Goal: Information Seeking & Learning: Learn about a topic

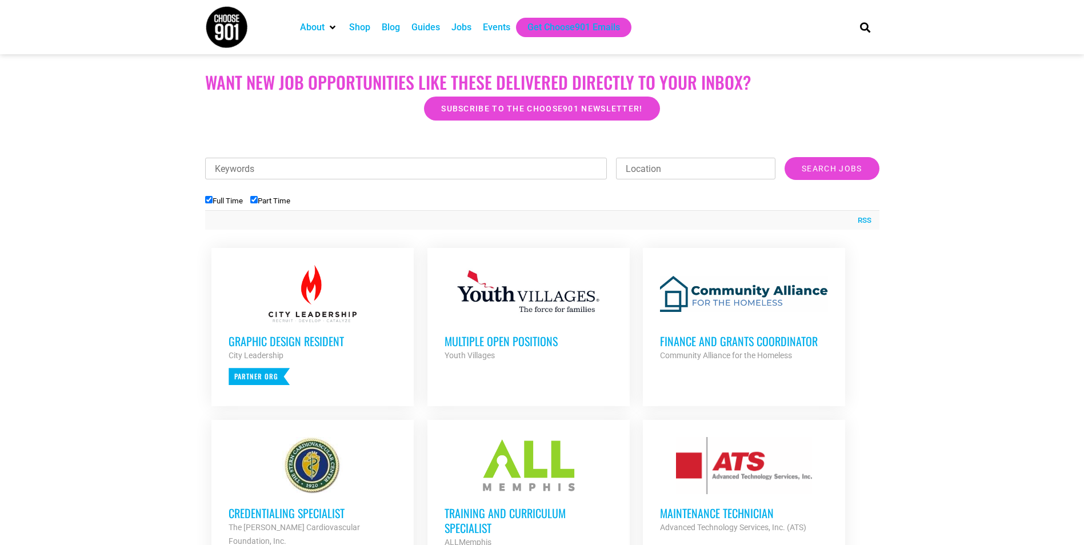
scroll to position [400, 0]
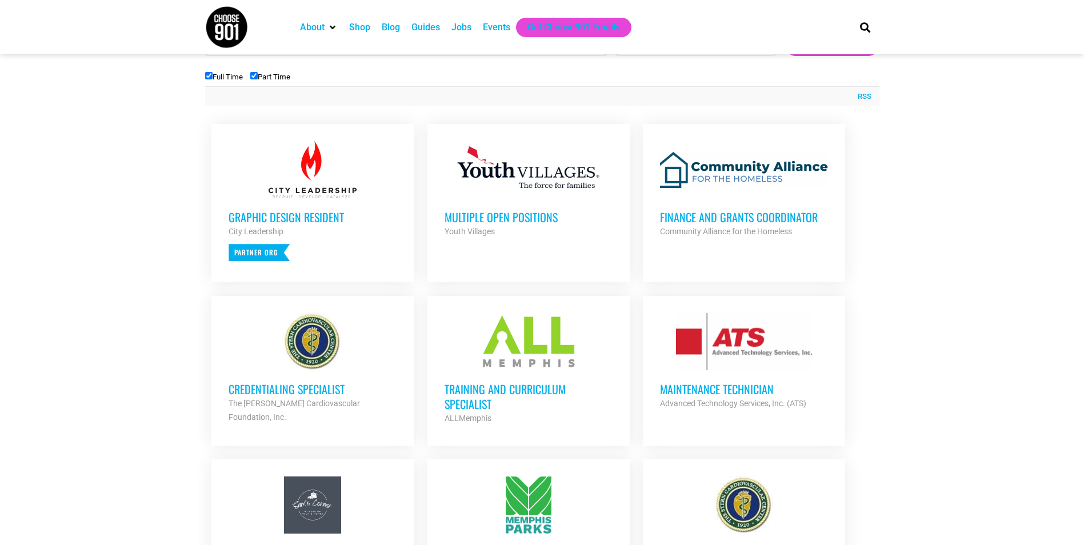
click at [527, 385] on h3 "Training and Curriculum Specialist" at bounding box center [528, 397] width 168 height 30
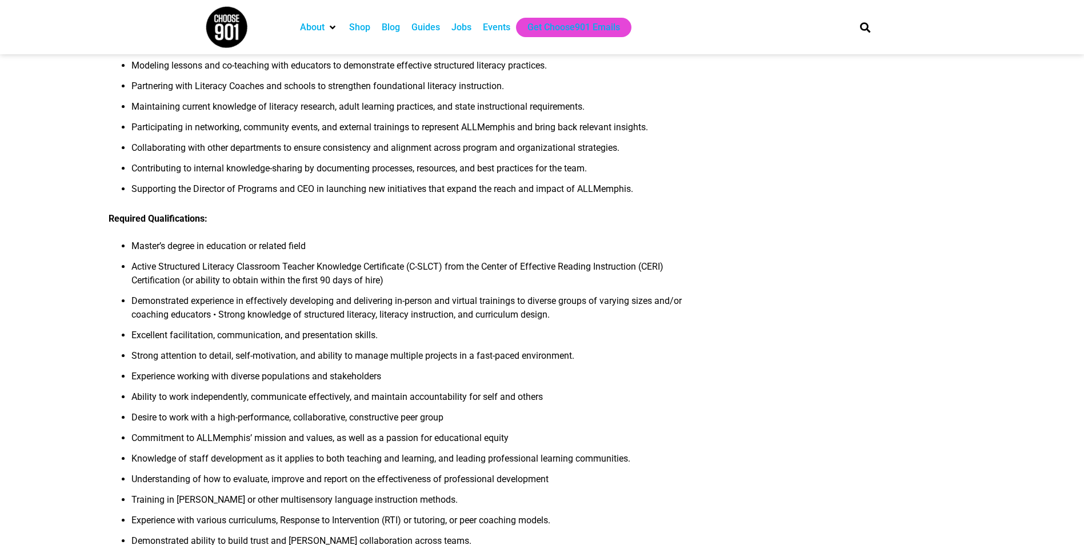
scroll to position [457, 0]
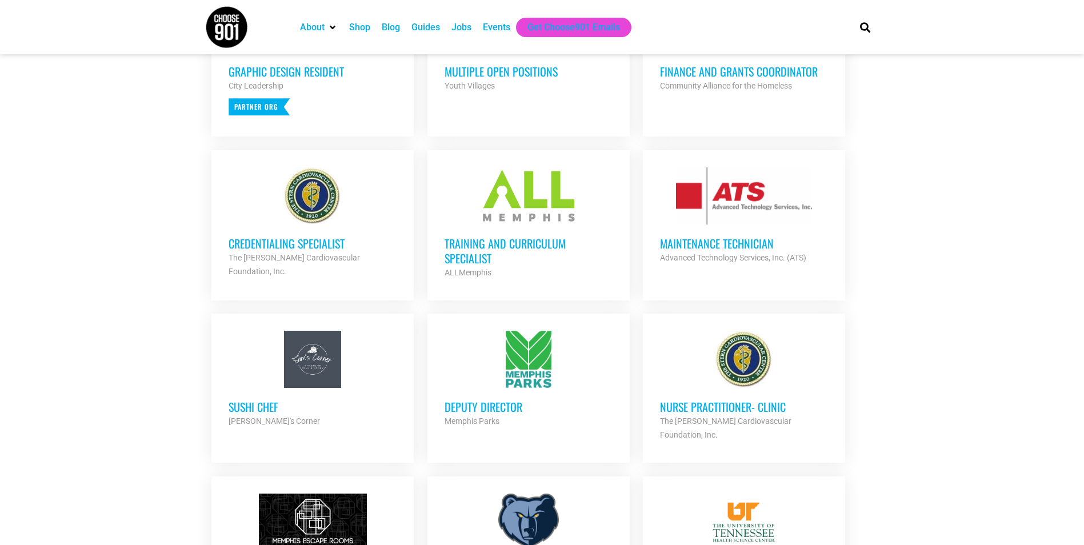
scroll to position [800, 0]
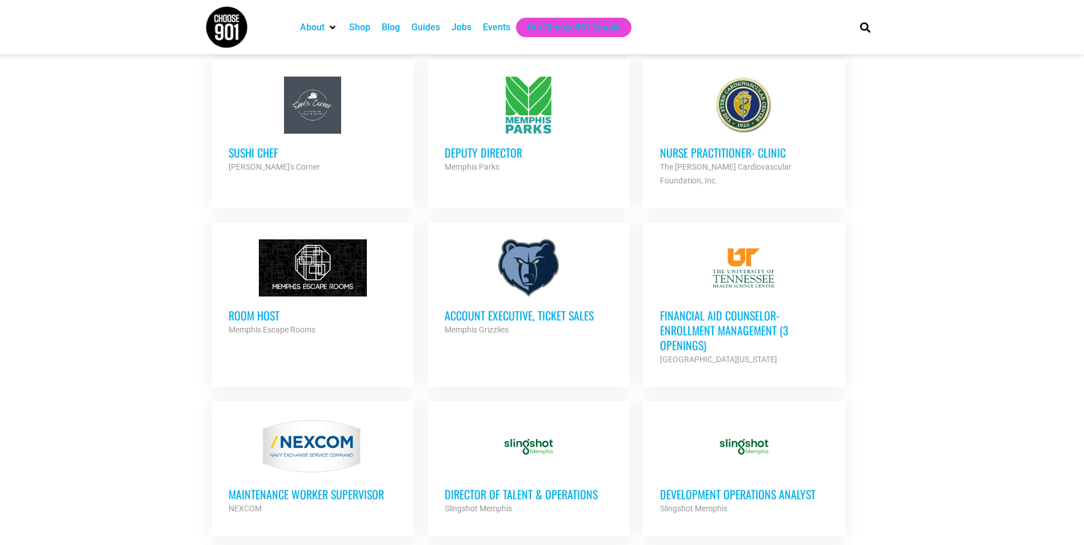
click at [724, 323] on h3 "Financial Aid Counselor-Enrollment Management (3 Openings)" at bounding box center [744, 330] width 168 height 45
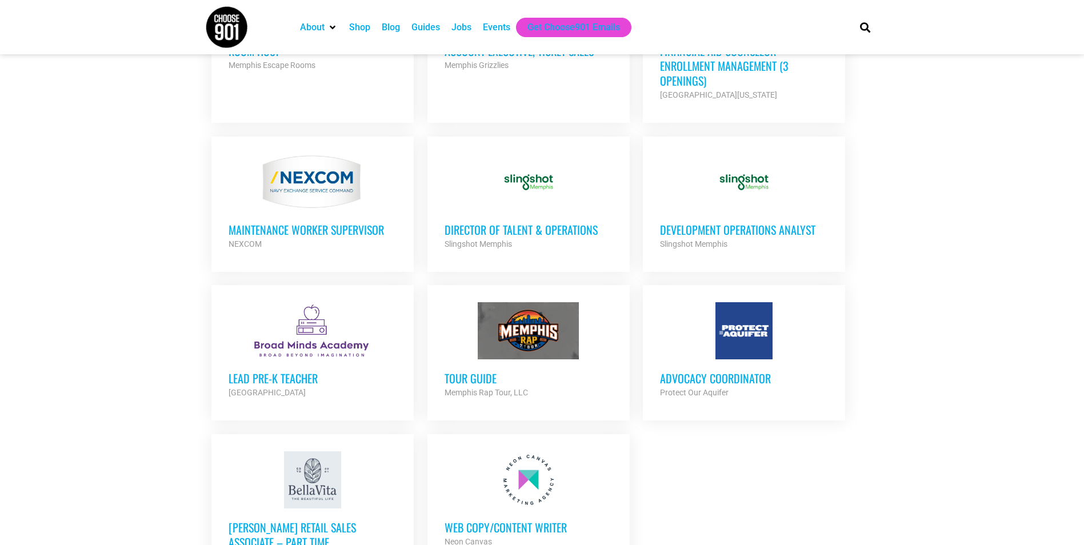
scroll to position [1086, 0]
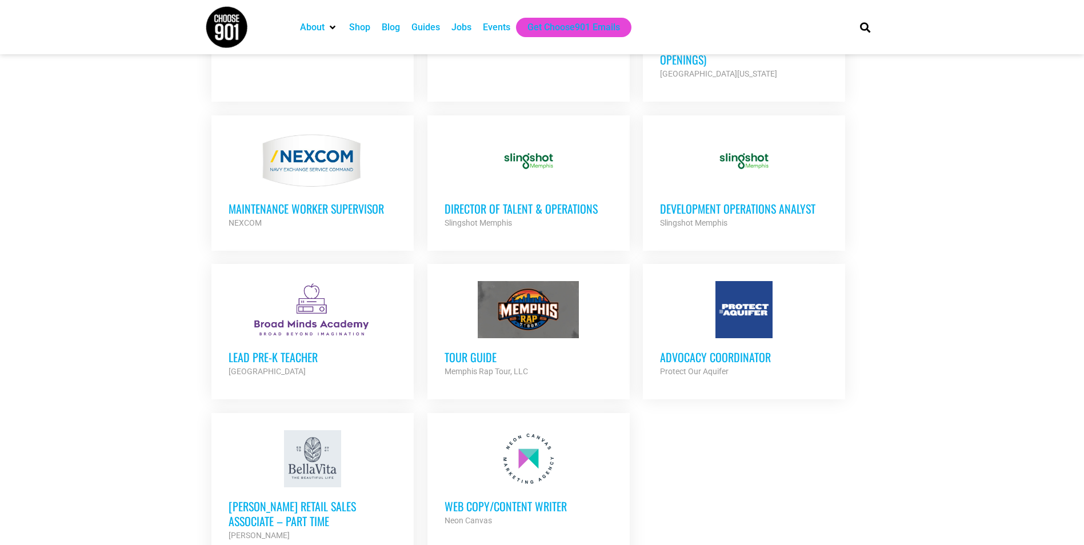
click at [685, 350] on h3 "Advocacy Coordinator" at bounding box center [744, 357] width 168 height 15
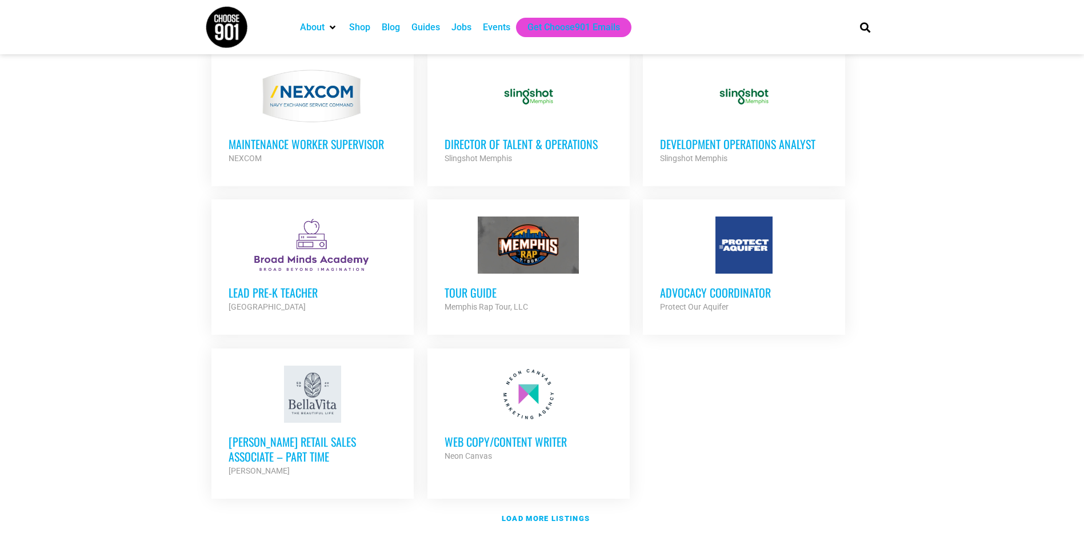
scroll to position [1371, 0]
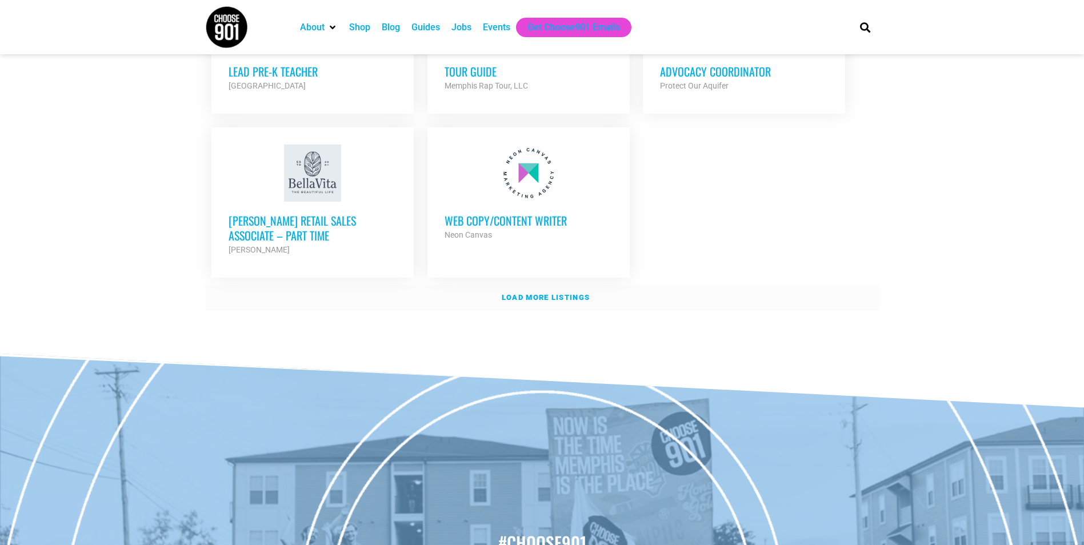
click at [543, 293] on strong "Load more listings" at bounding box center [546, 297] width 88 height 9
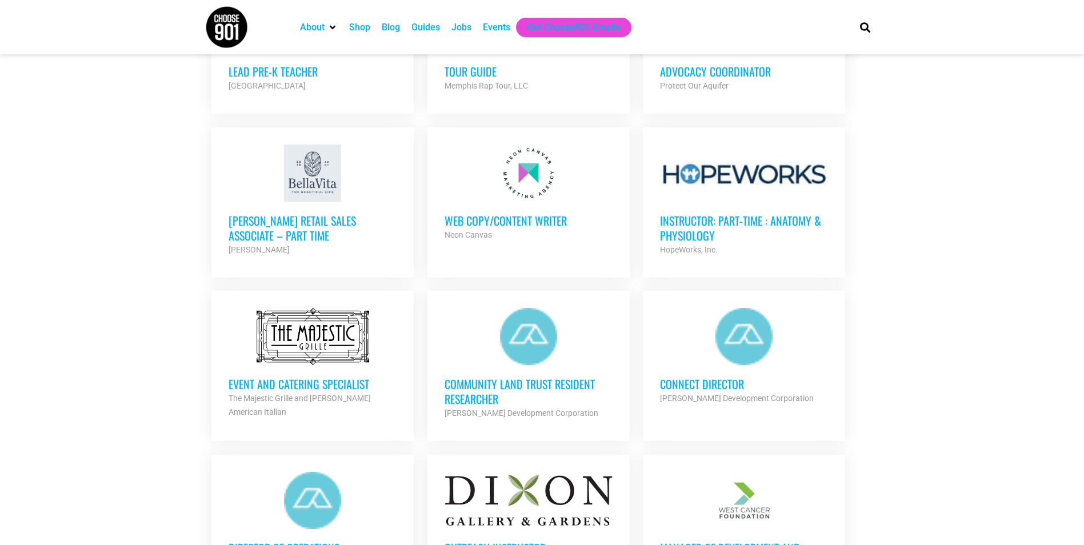
click at [722, 377] on h3 "Connect Director" at bounding box center [744, 384] width 168 height 15
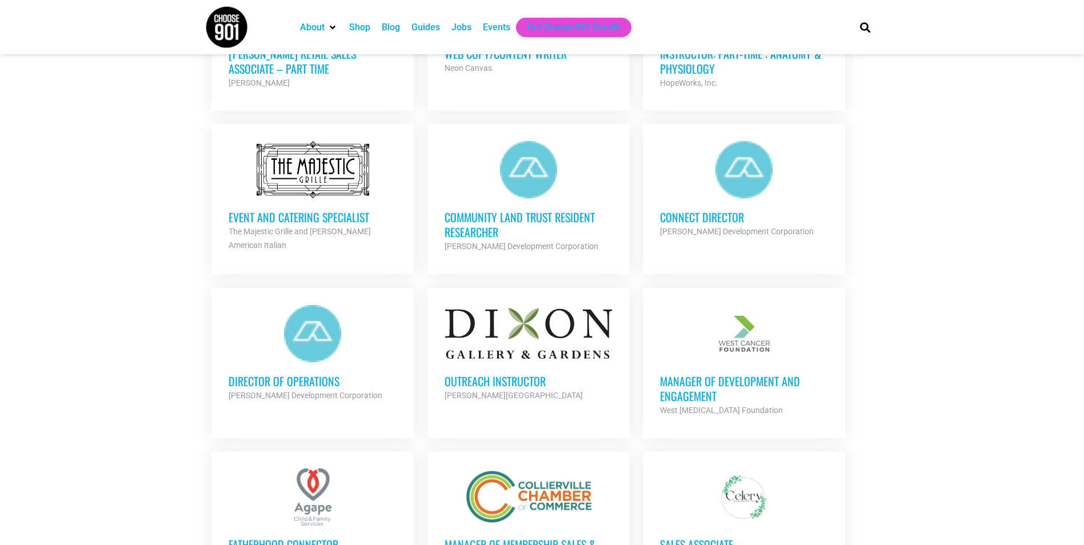
scroll to position [1543, 0]
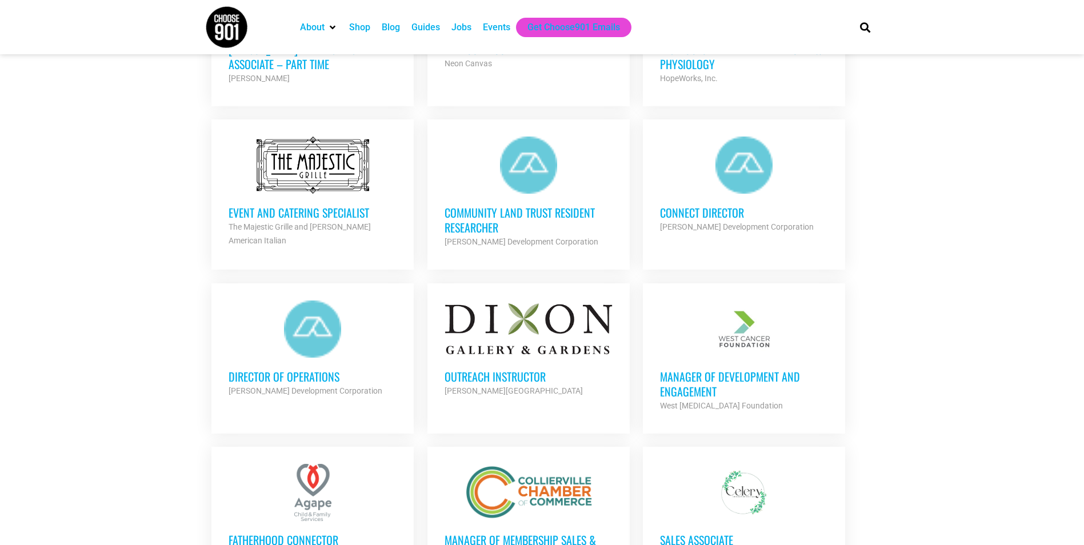
click at [518, 369] on h3 "Outreach Instructor" at bounding box center [528, 376] width 168 height 15
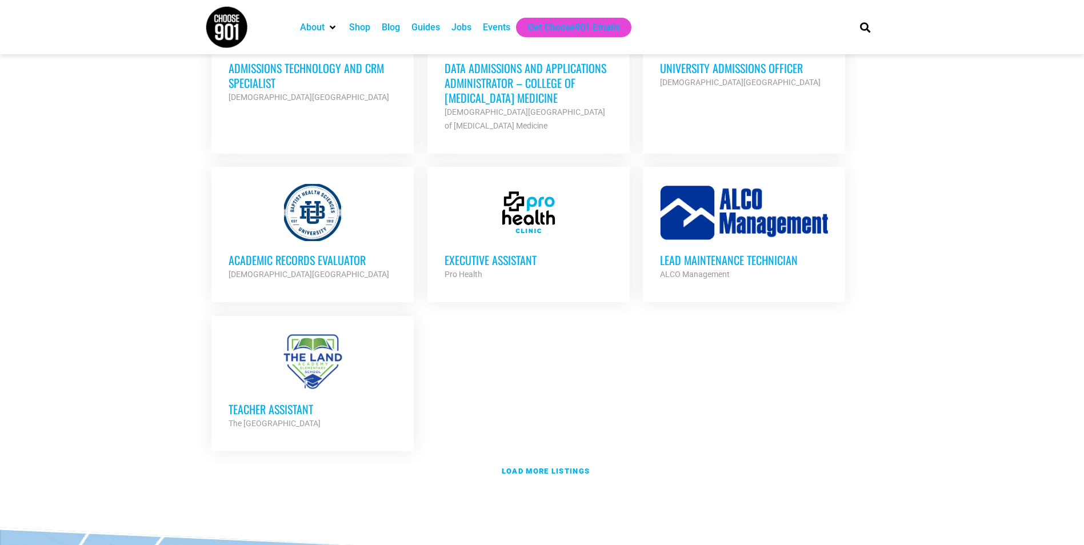
scroll to position [2457, 0]
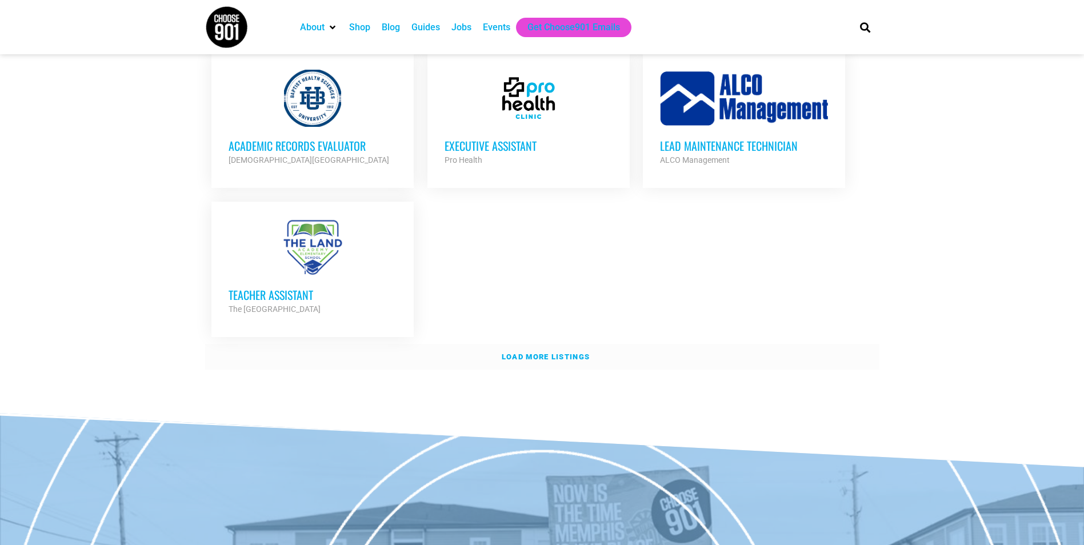
click at [557, 353] on strong "Load more listings" at bounding box center [546, 357] width 88 height 9
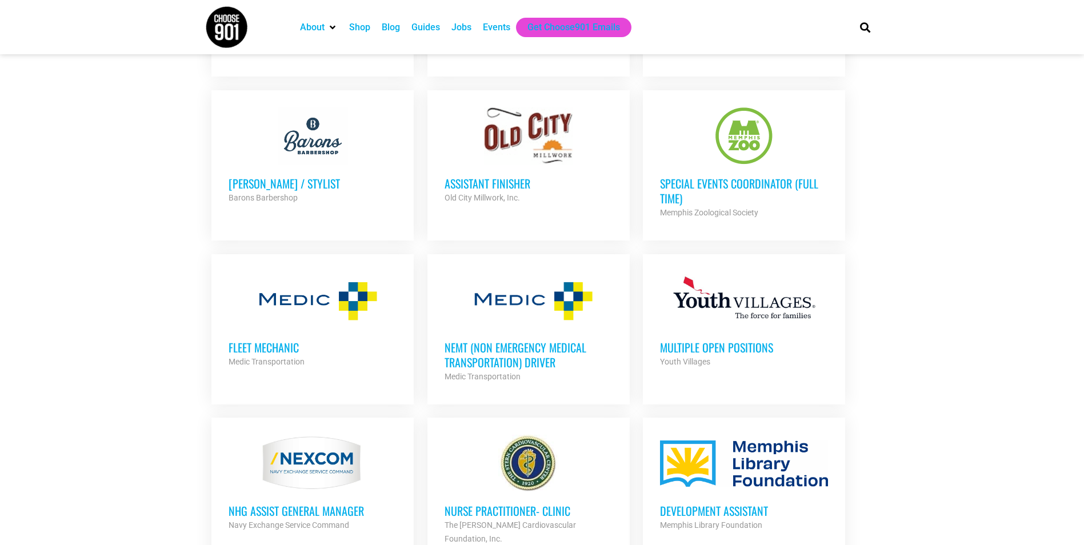
scroll to position [2948, 0]
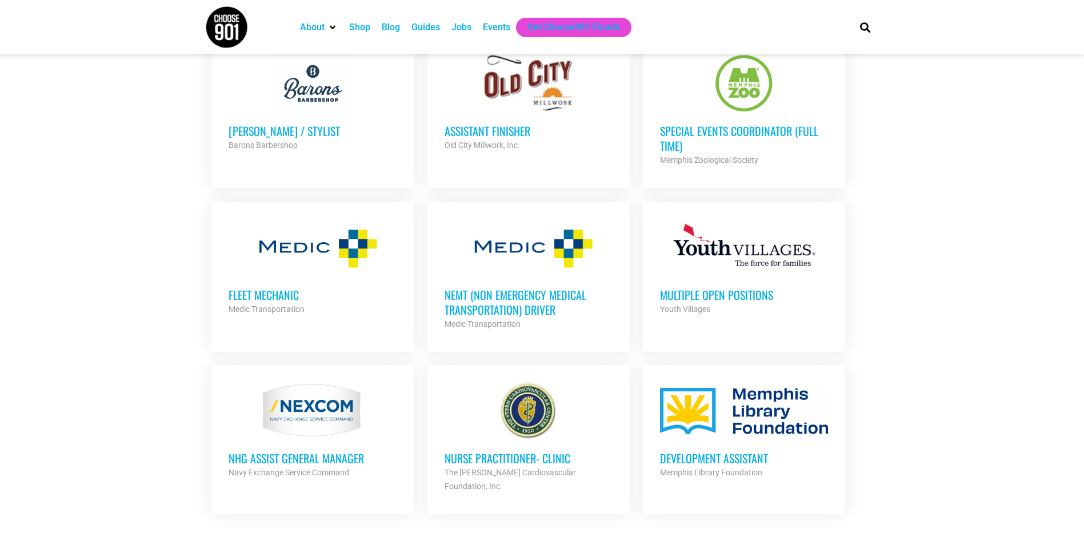
click at [750, 287] on h3 "Multiple Open Positions" at bounding box center [744, 294] width 168 height 15
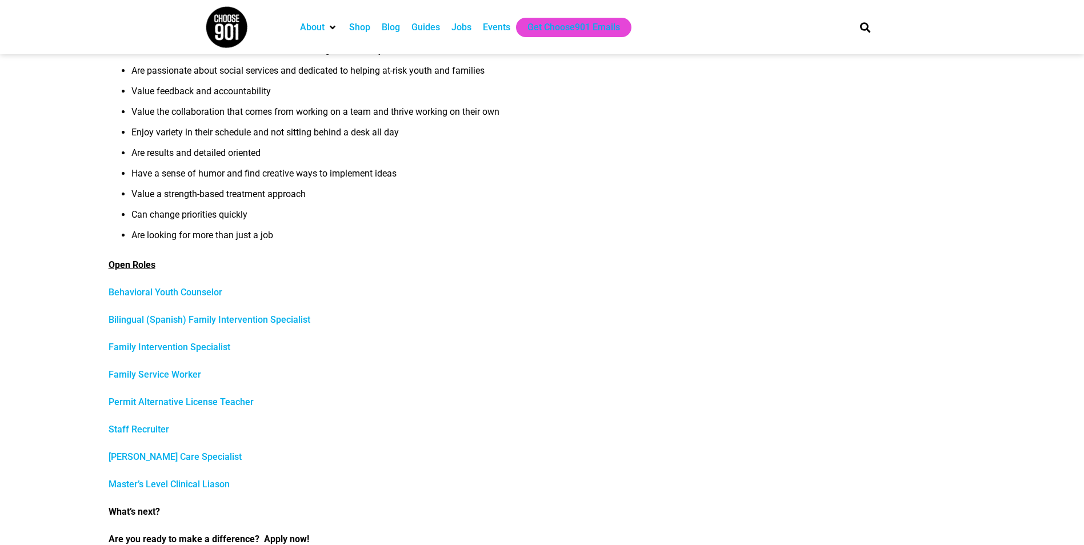
scroll to position [343, 0]
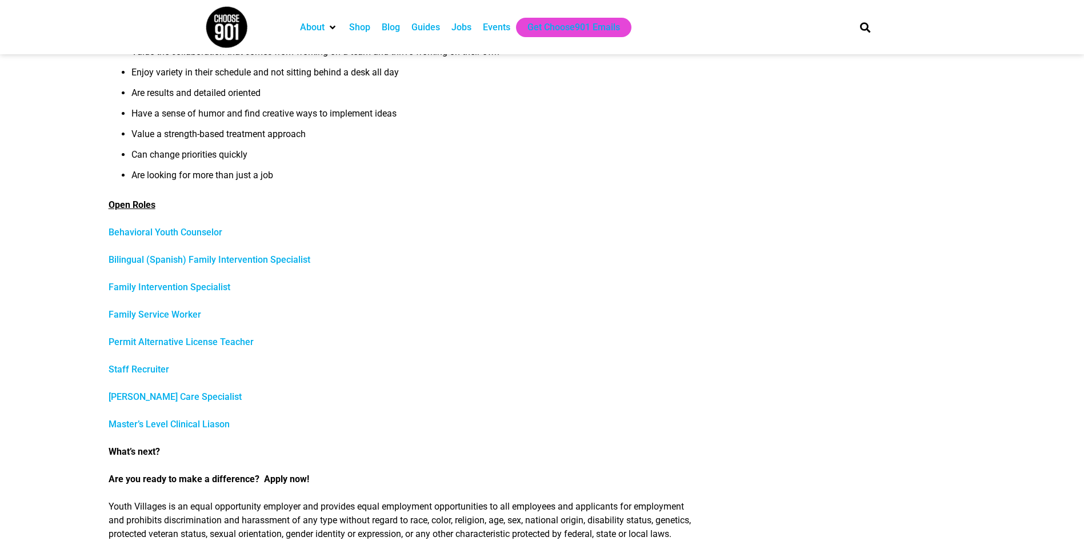
click at [130, 369] on link "Staff Recruiter" at bounding box center [139, 369] width 61 height 11
